Goal: Transaction & Acquisition: Purchase product/service

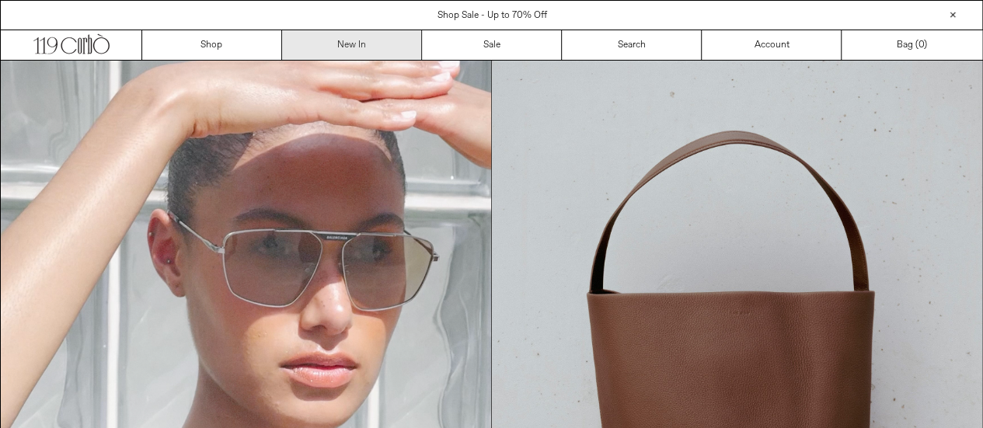
click at [345, 37] on link "New In" at bounding box center [352, 45] width 140 height 30
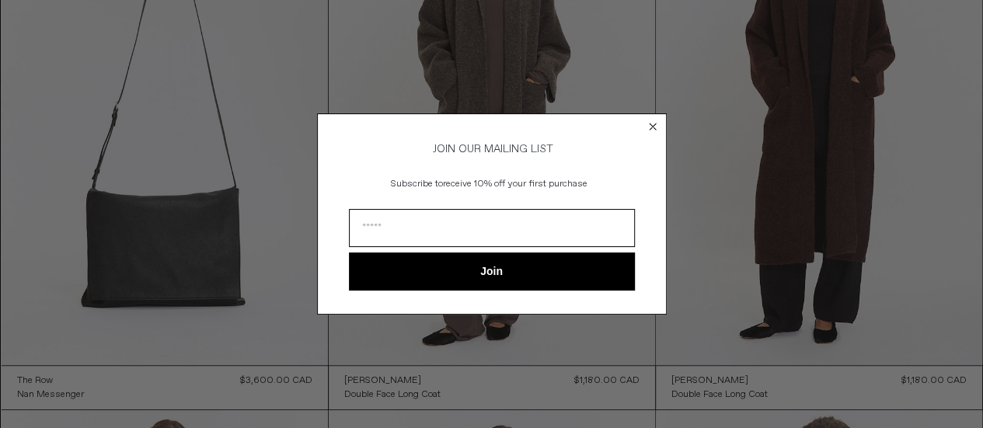
click at [652, 120] on circle "Close dialog" at bounding box center [652, 127] width 15 height 15
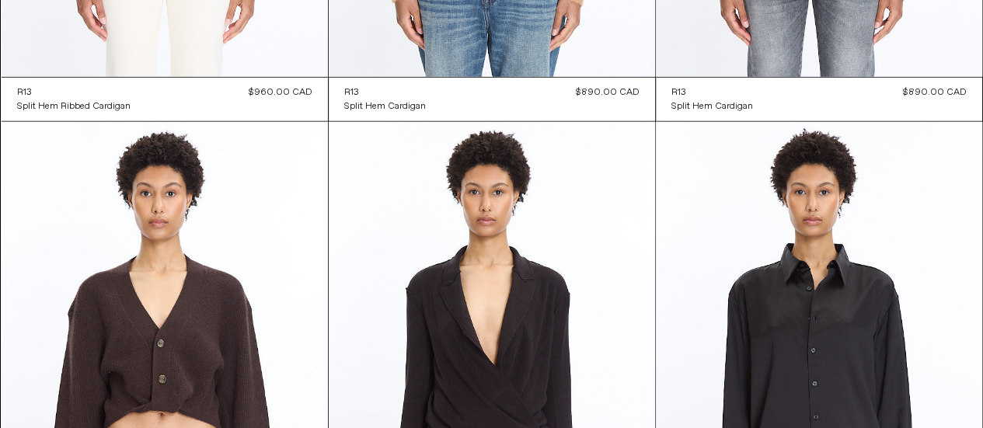
scroll to position [13873, 0]
